Goal: Find specific page/section: Find specific page/section

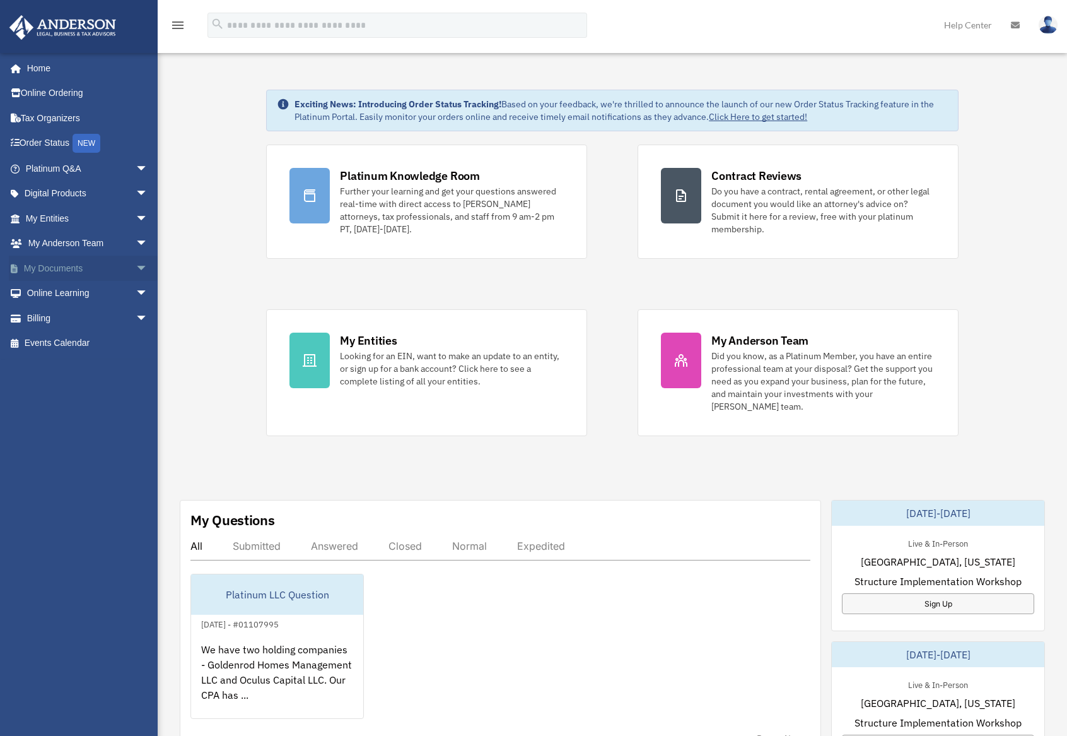
click at [70, 264] on link "My Documents arrow_drop_down" at bounding box center [88, 268] width 158 height 25
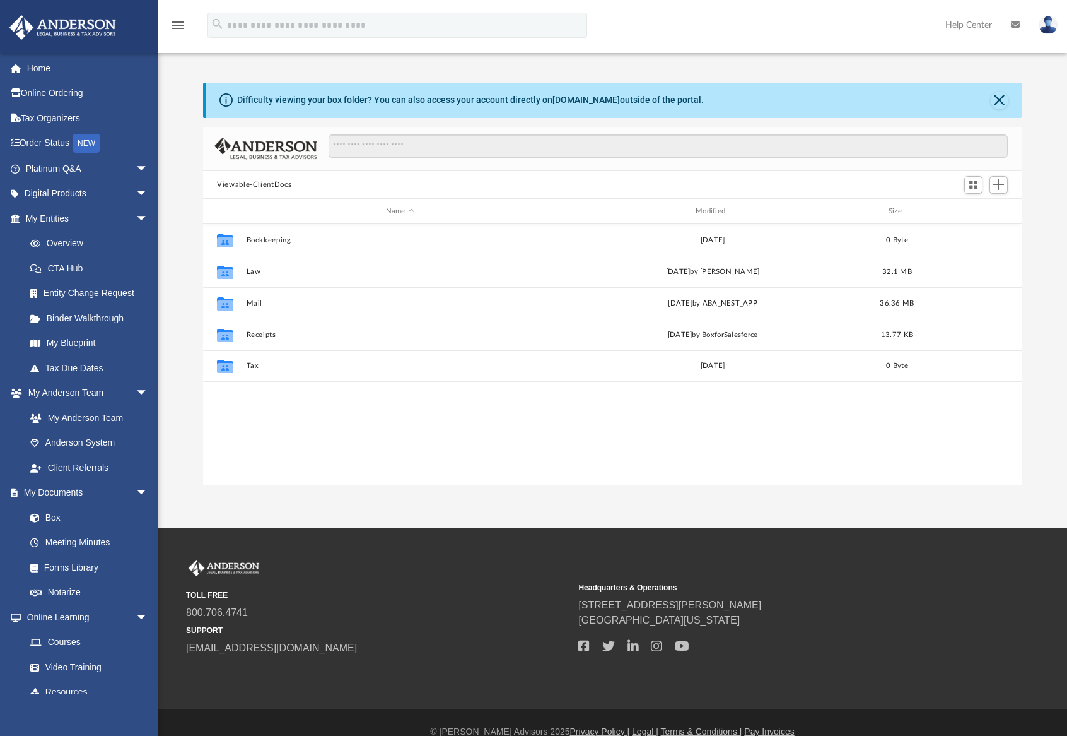
scroll to position [277, 809]
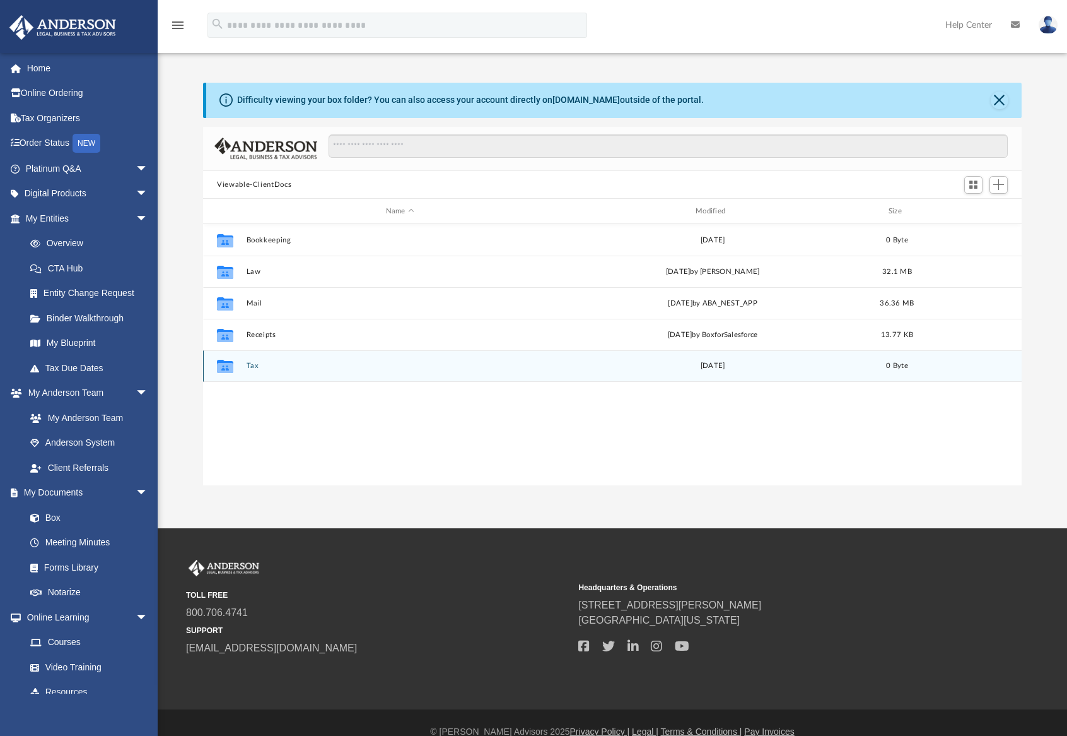
click at [254, 363] on button "Tax" at bounding box center [400, 366] width 307 height 8
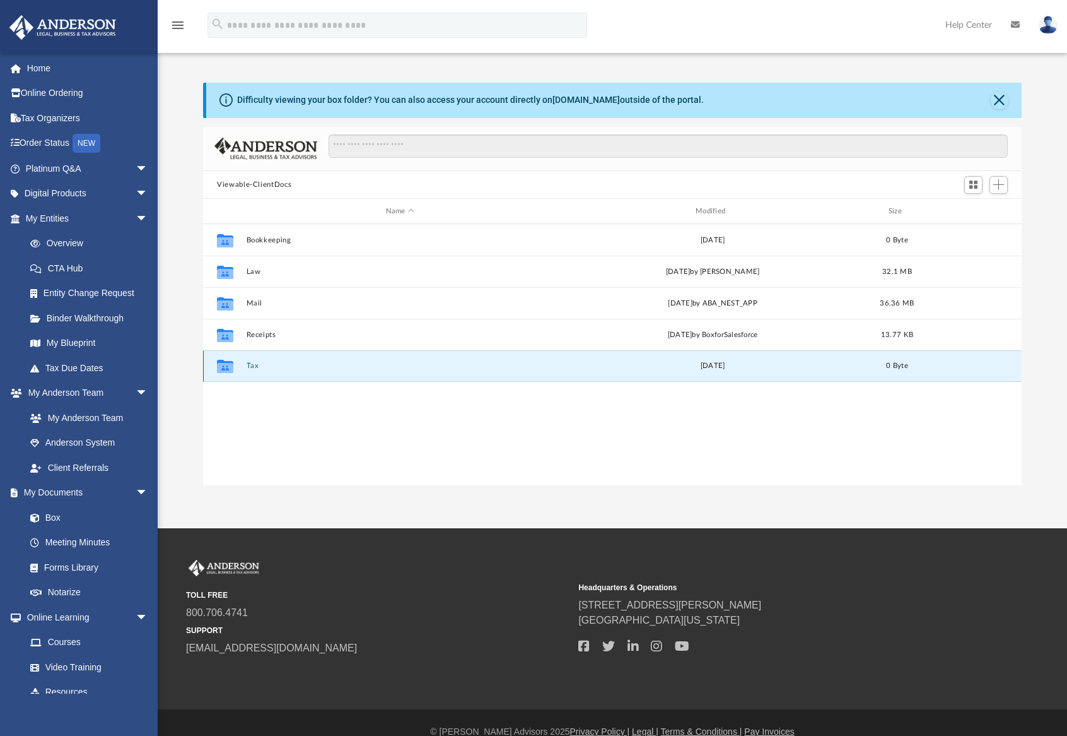
click at [254, 363] on button "Tax" at bounding box center [400, 366] width 307 height 8
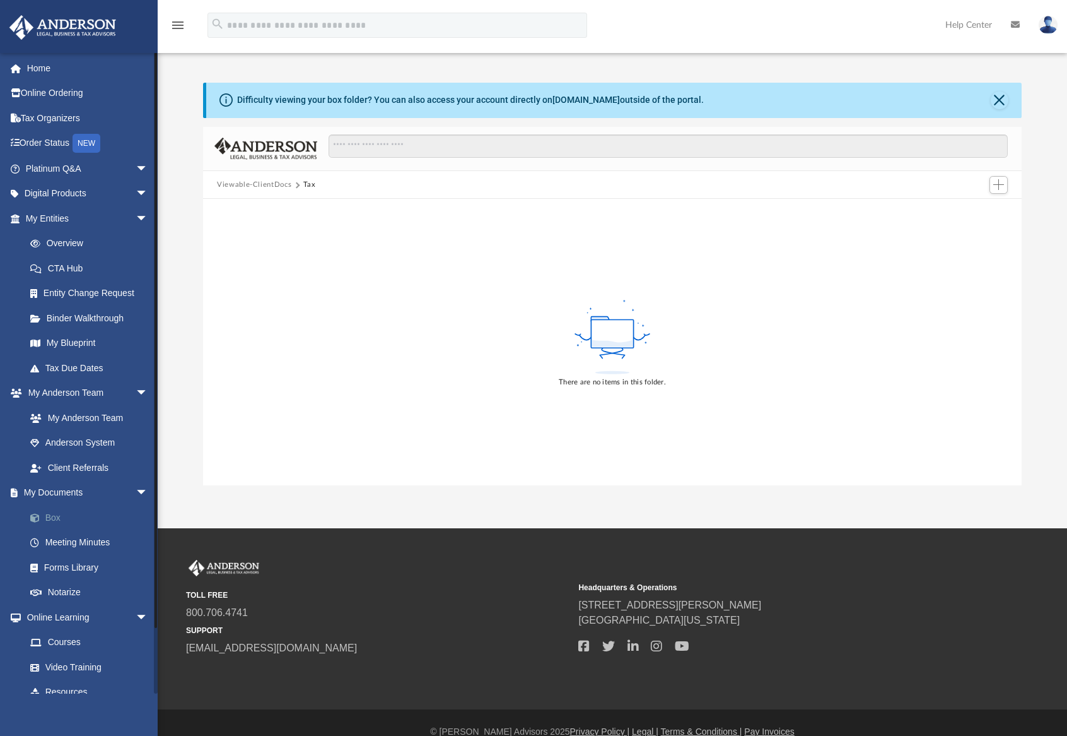
click at [57, 511] on link "Box" at bounding box center [93, 517] width 150 height 25
click at [52, 512] on link "Box" at bounding box center [93, 517] width 150 height 25
click at [27, 511] on link "Box" at bounding box center [93, 517] width 150 height 25
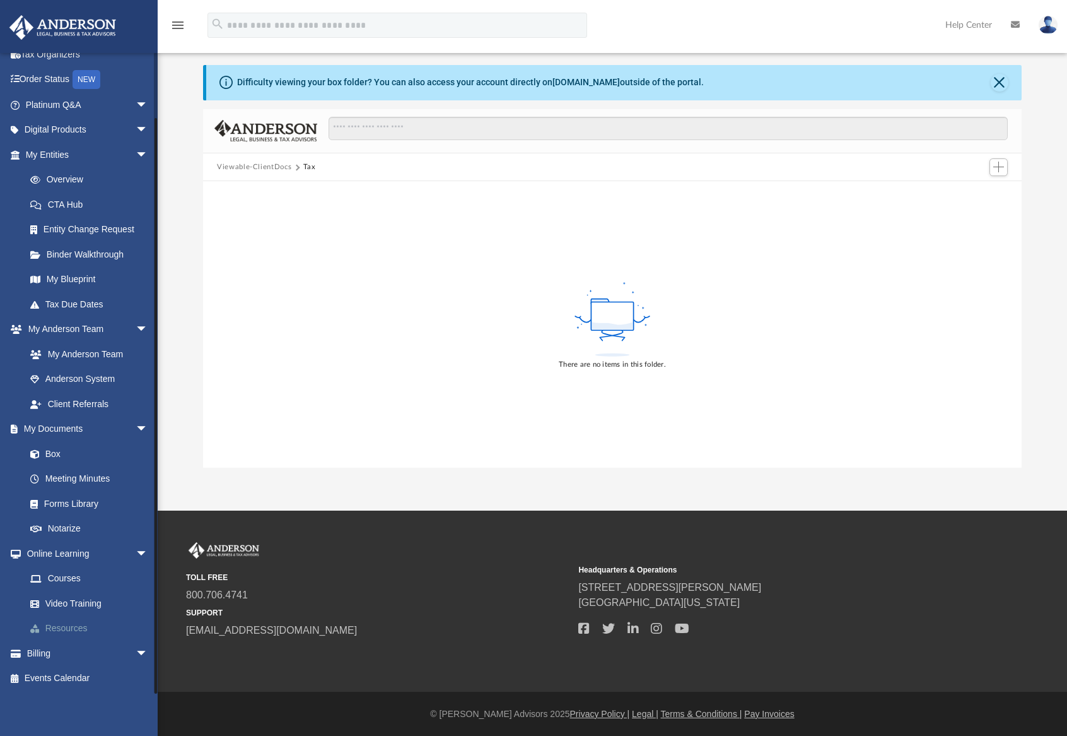
scroll to position [18, 0]
click at [136, 651] on span "arrow_drop_down" at bounding box center [148, 653] width 25 height 26
click at [136, 651] on span "arrow_drop_up" at bounding box center [148, 653] width 25 height 26
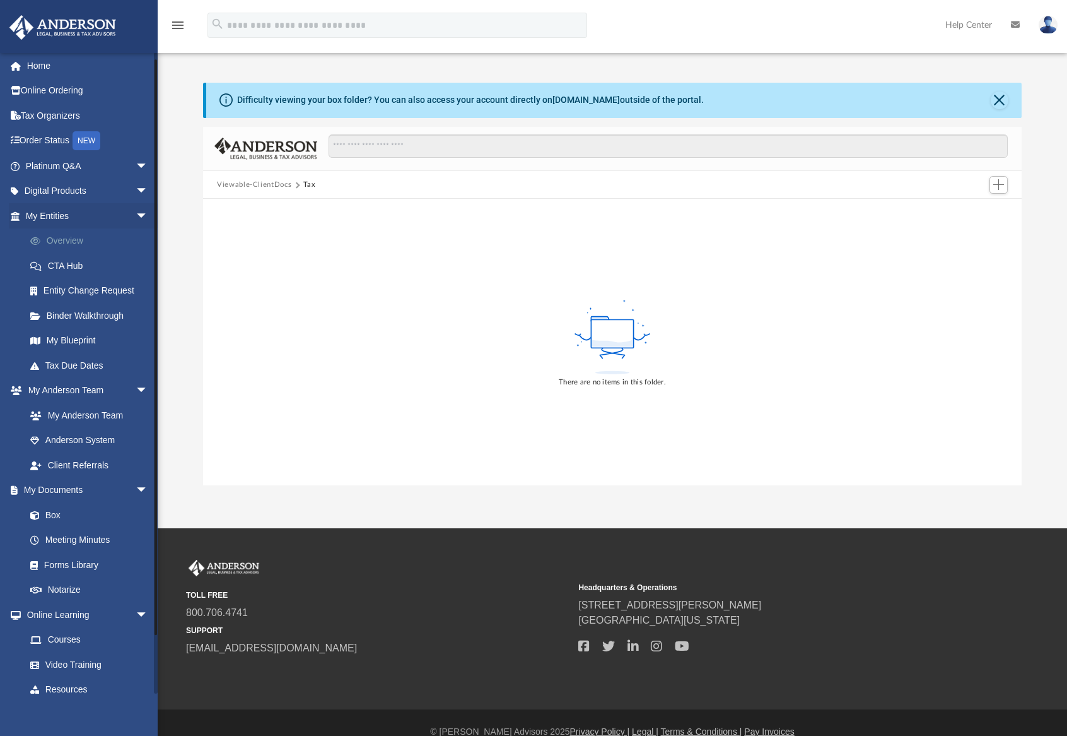
scroll to position [0, 0]
click at [52, 110] on link "Tax Organizers" at bounding box center [88, 117] width 158 height 25
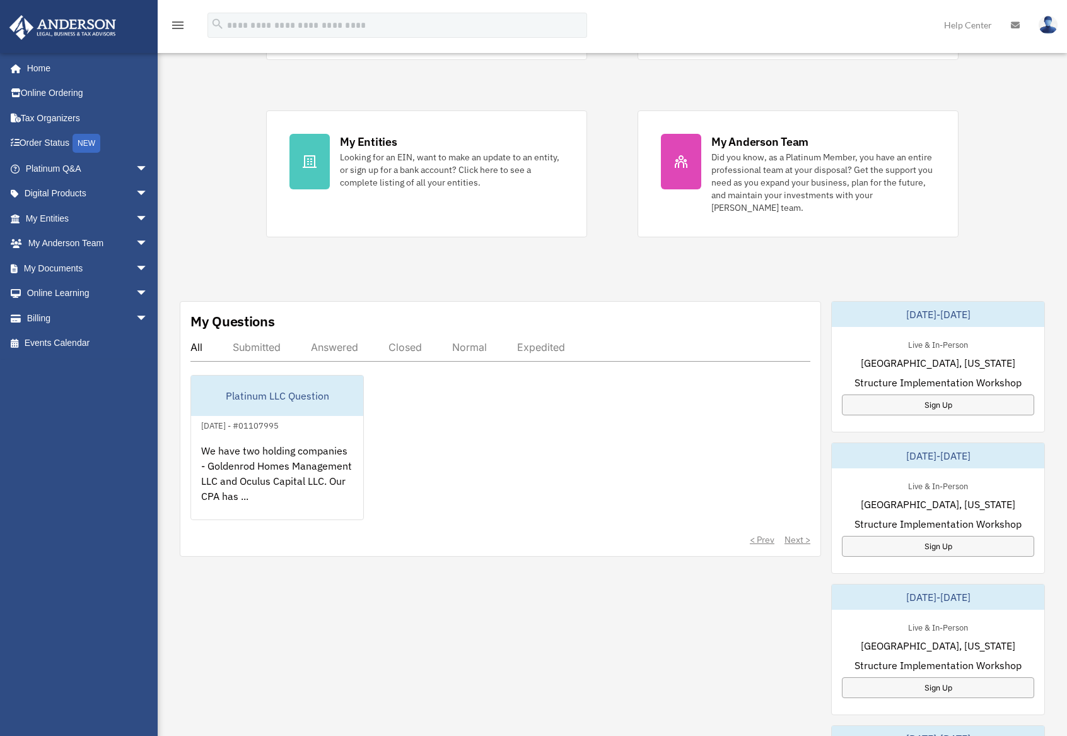
scroll to position [230, 0]
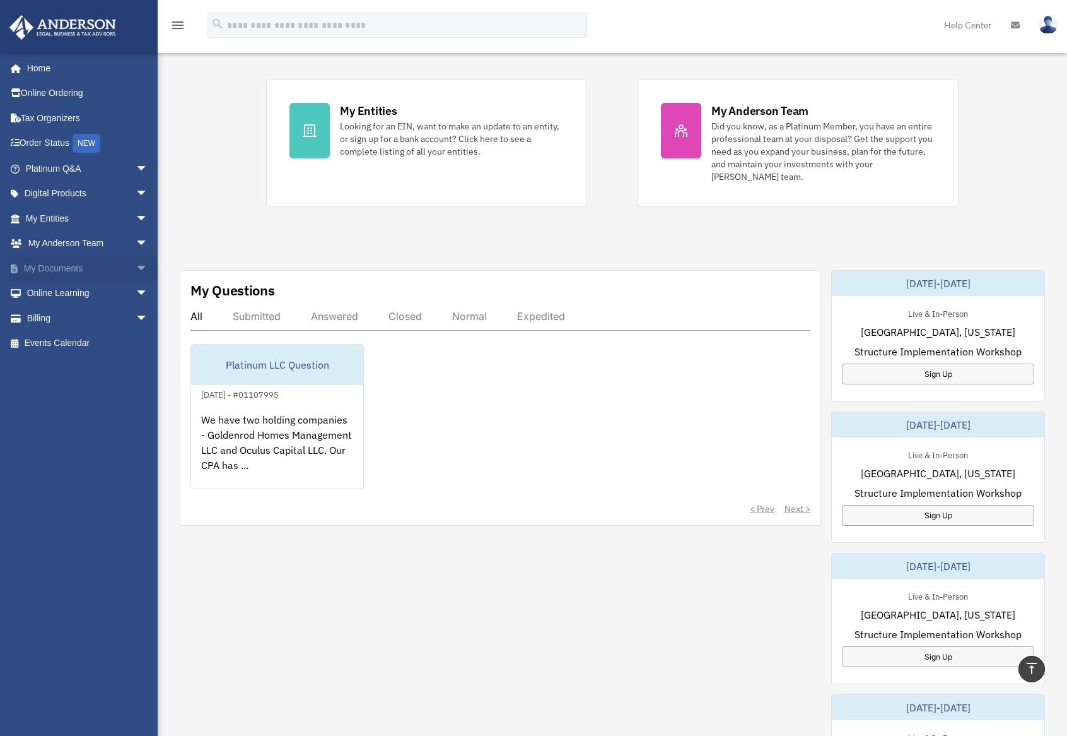
click at [136, 267] on span "arrow_drop_down" at bounding box center [148, 269] width 25 height 26
click at [136, 218] on span "arrow_drop_down" at bounding box center [148, 219] width 25 height 26
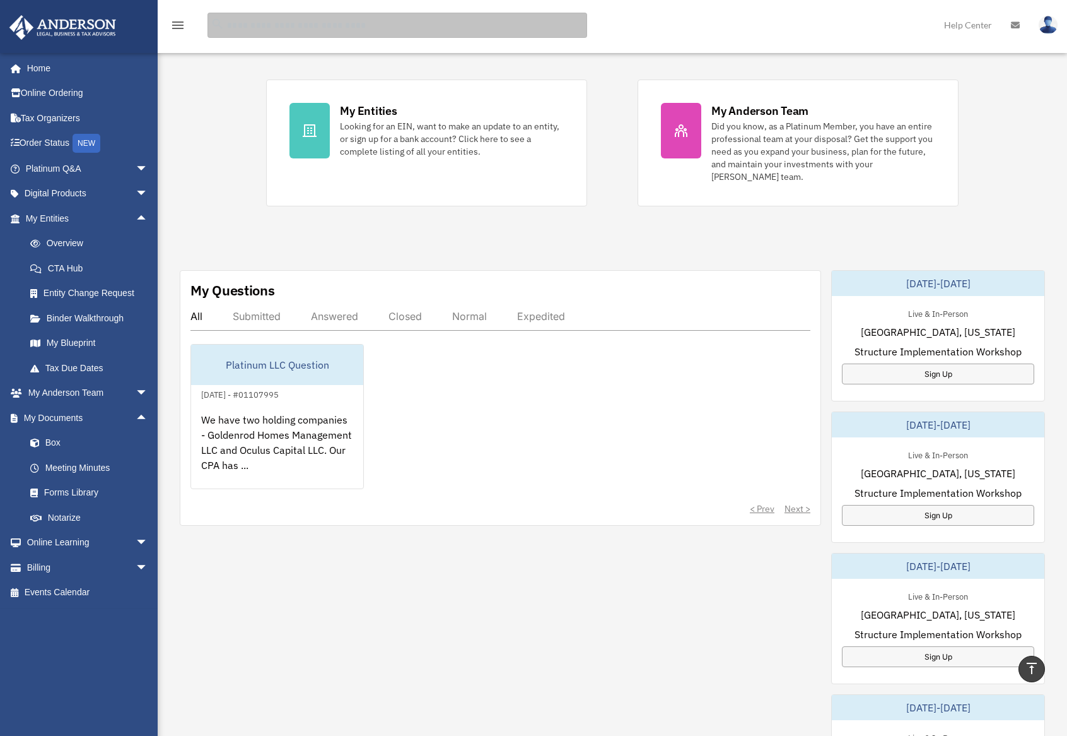
click at [268, 27] on input "search" at bounding box center [398, 25] width 380 height 25
type input "**"
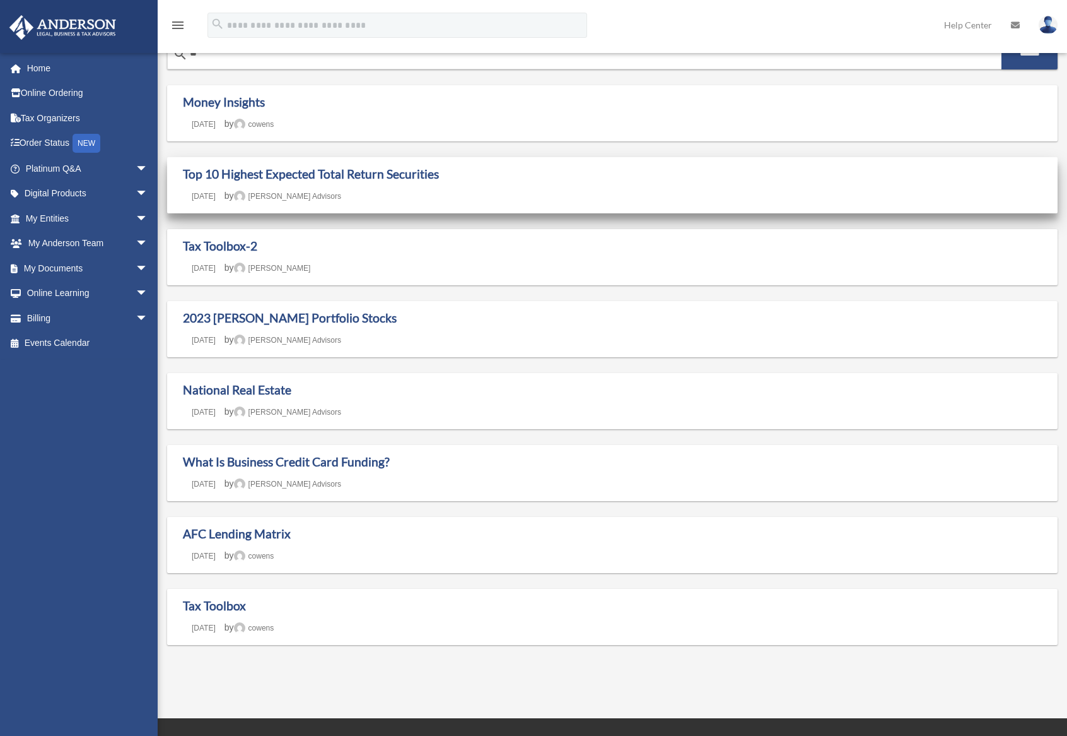
scroll to position [15, 0]
